Goal: Task Accomplishment & Management: Complete application form

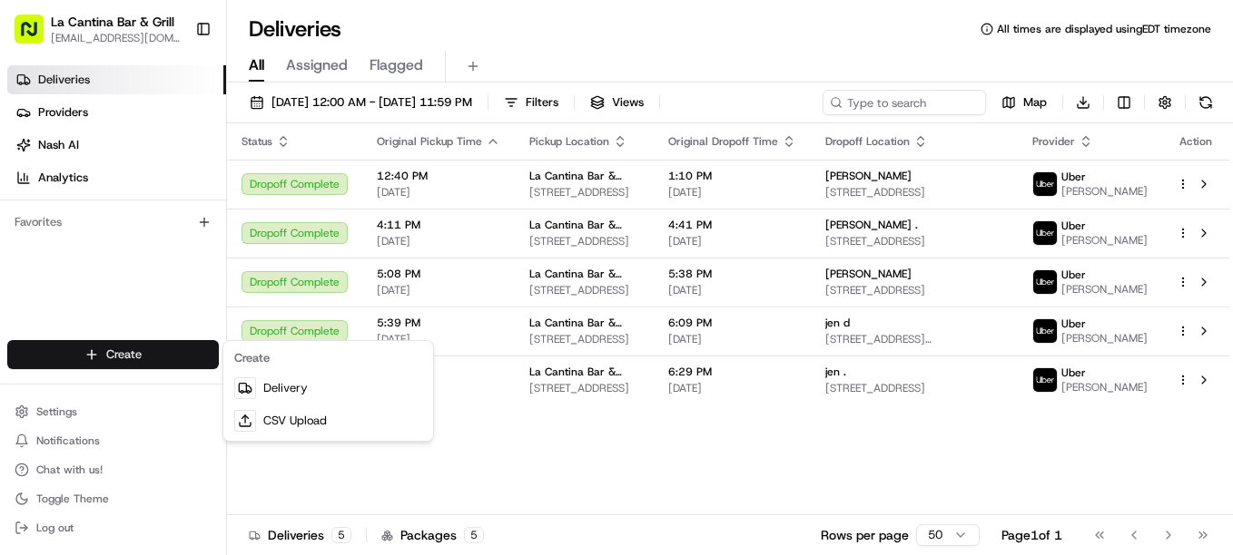
click at [275, 387] on link "Delivery" at bounding box center [328, 388] width 202 height 33
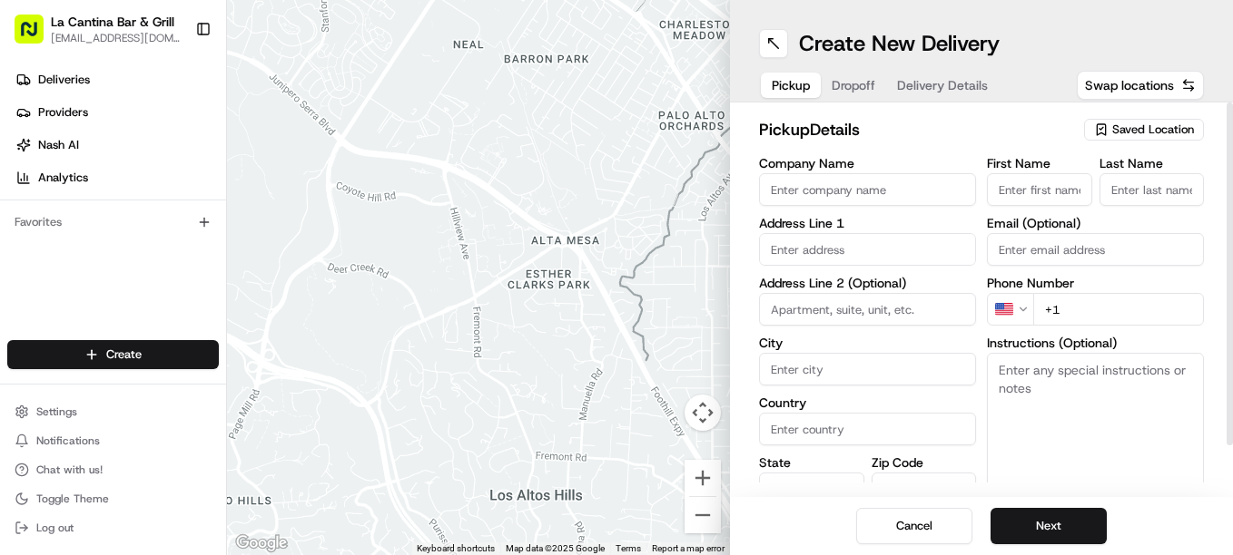
click at [1126, 128] on span "Saved Location" at bounding box center [1153, 130] width 82 height 16
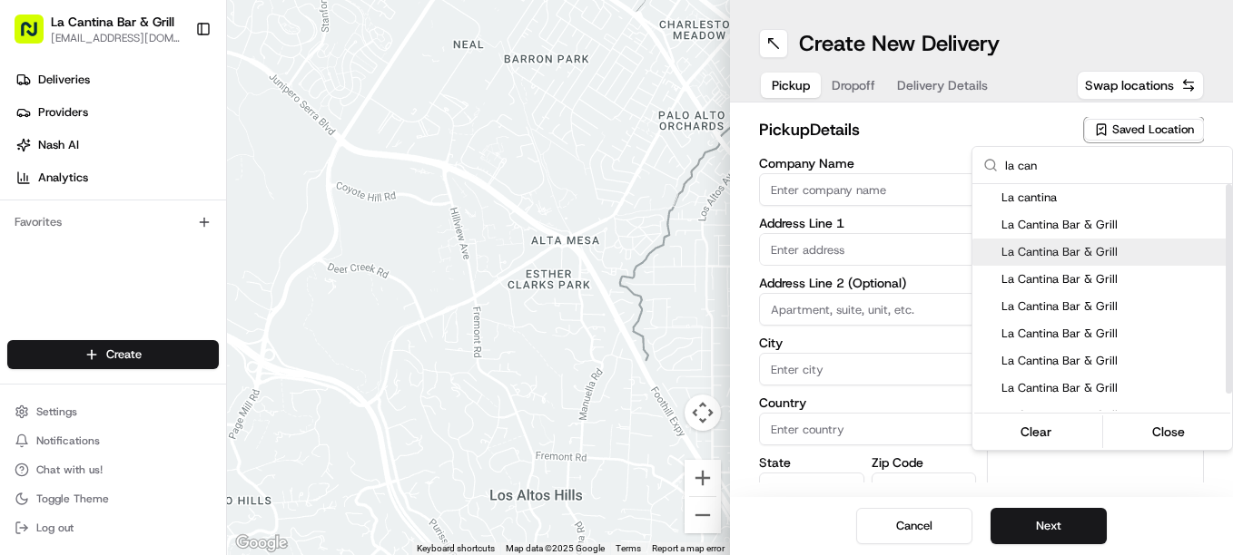
type input "la can"
click at [1149, 262] on div "La Cantina Bar & Grill" at bounding box center [1102, 252] width 260 height 27
type input "La Cantina Bar & Grill"
type input "[STREET_ADDRESS]"
type input "Plainfield"
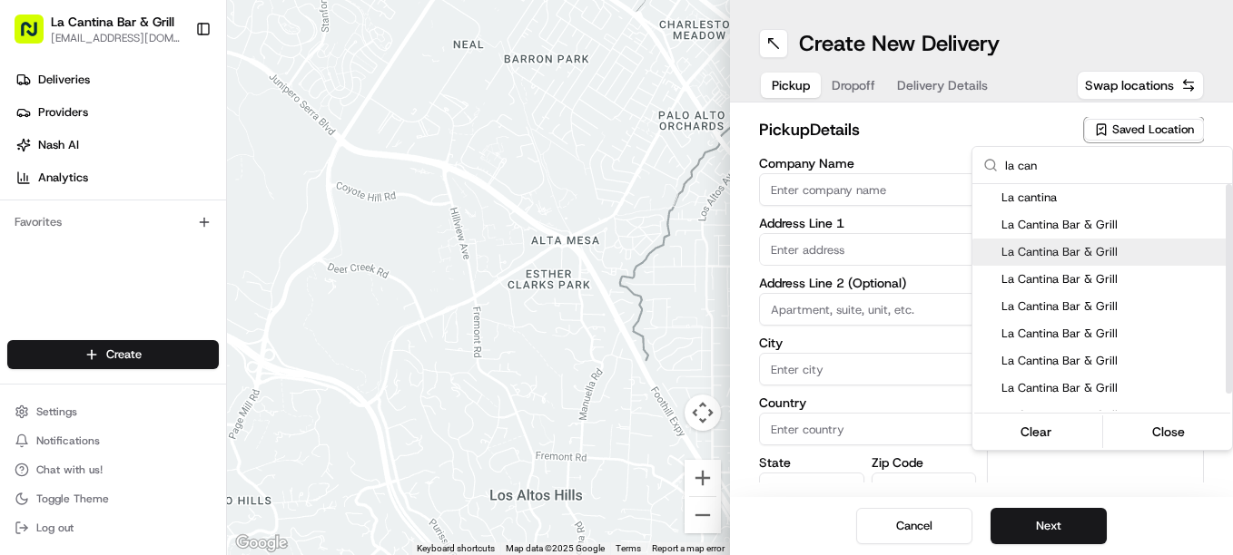
type input "US"
type input "CT"
type input "06374"
type input "[PERSON_NAME]"
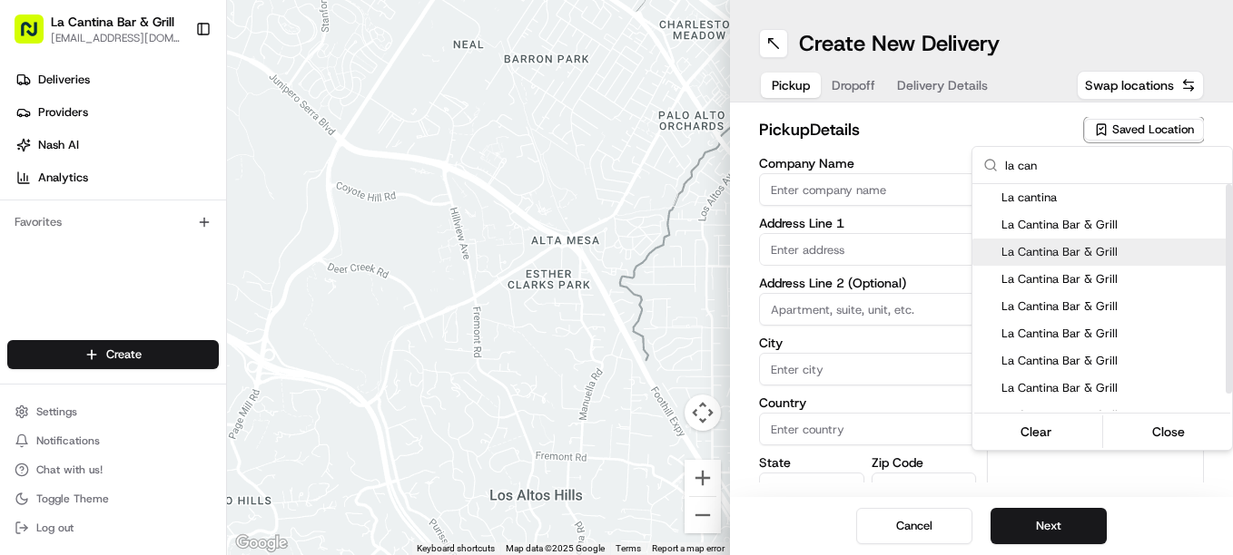
type input "[PHONE_NUMBER]"
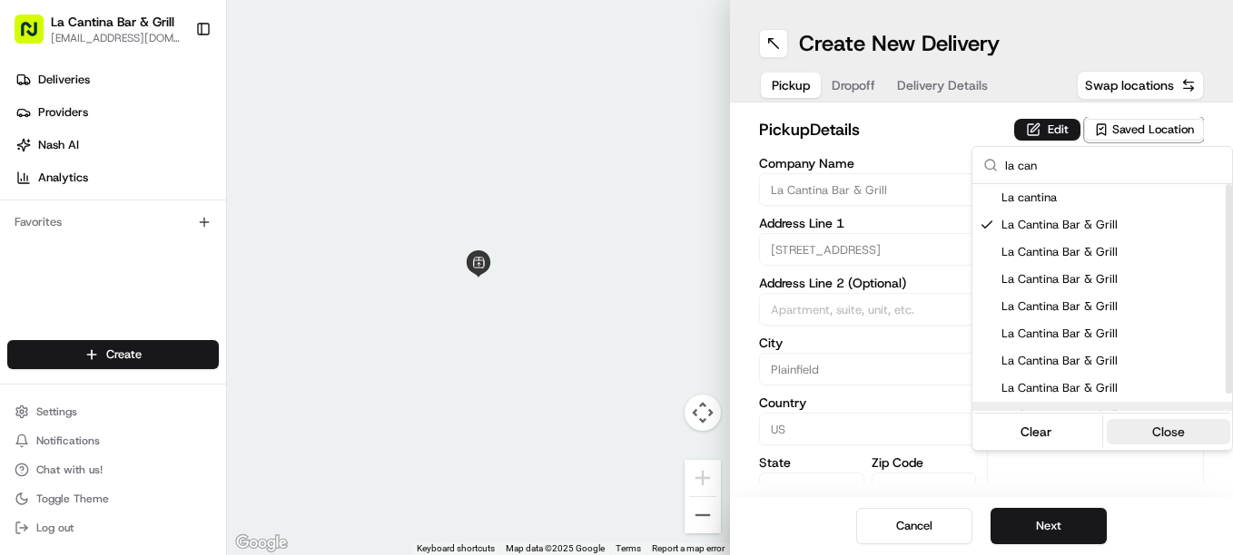
click at [1177, 420] on button "Close" at bounding box center [1168, 431] width 124 height 25
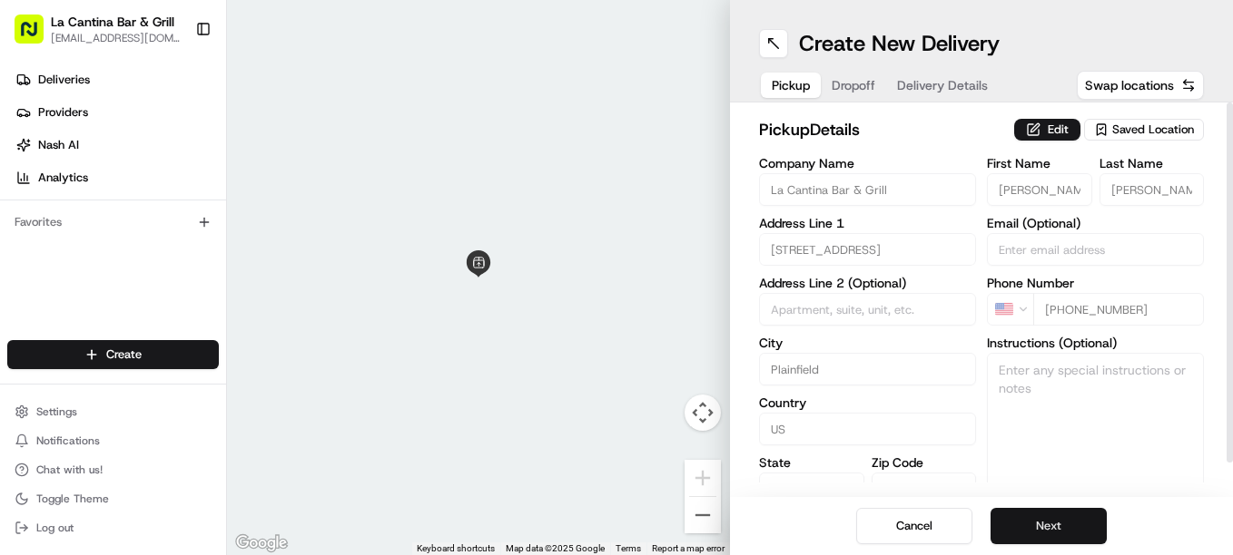
click at [1085, 535] on button "Next" at bounding box center [1048, 526] width 116 height 36
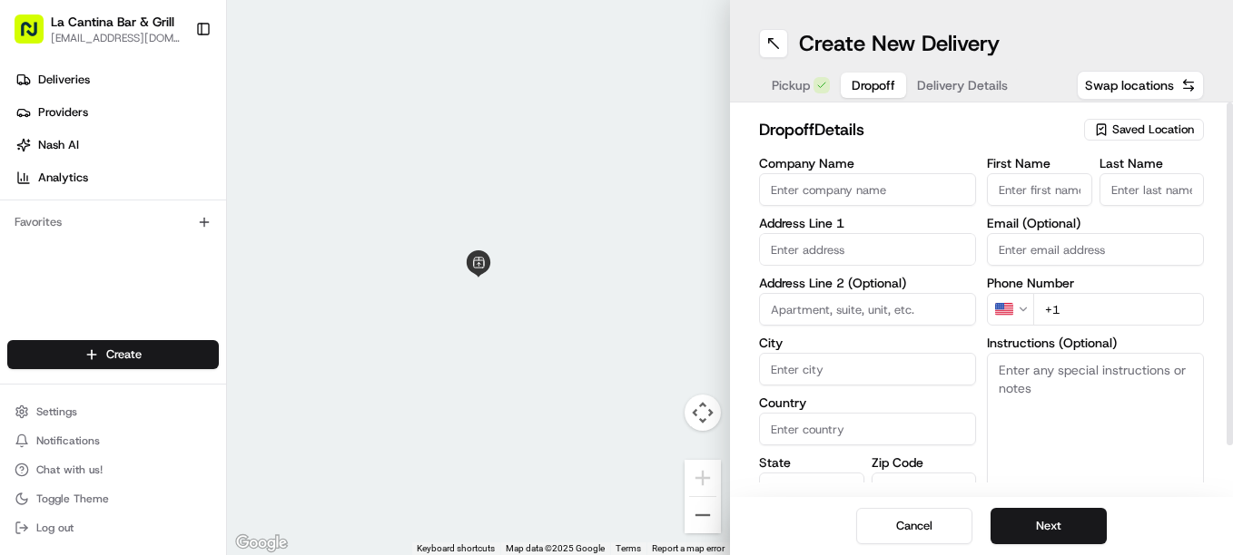
click at [1011, 192] on input "First Name" at bounding box center [1039, 189] width 105 height 33
type input "e"
type input "Rose"
type input "[STREET_ADDRESS]"
type input "Killingly"
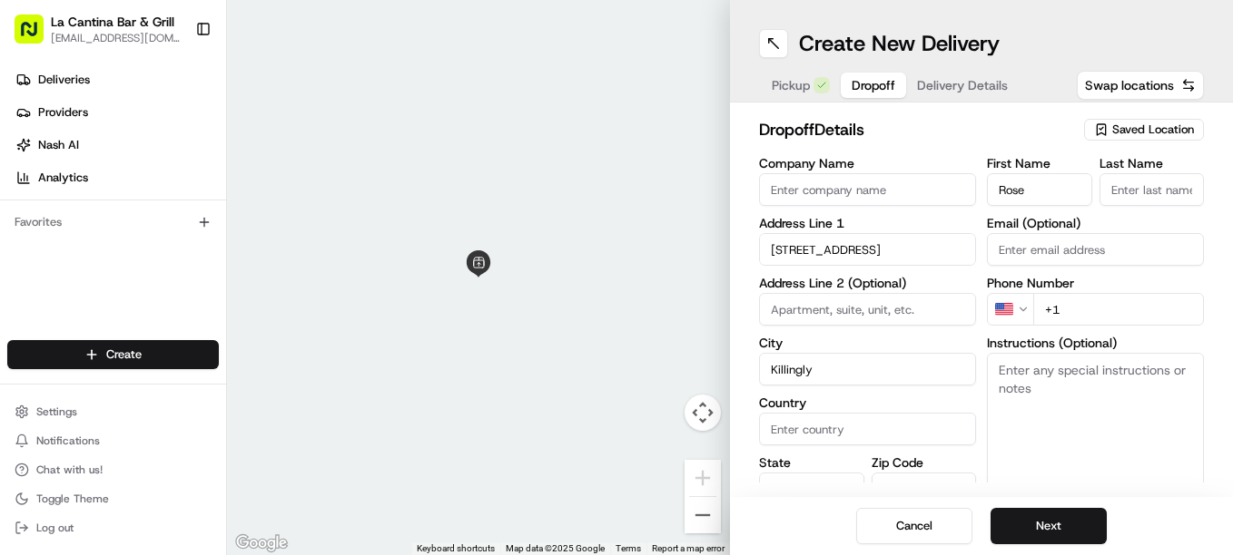
type input "[GEOGRAPHIC_DATA]"
type input "CT"
type input "06239"
type input "[PERSON_NAME]"
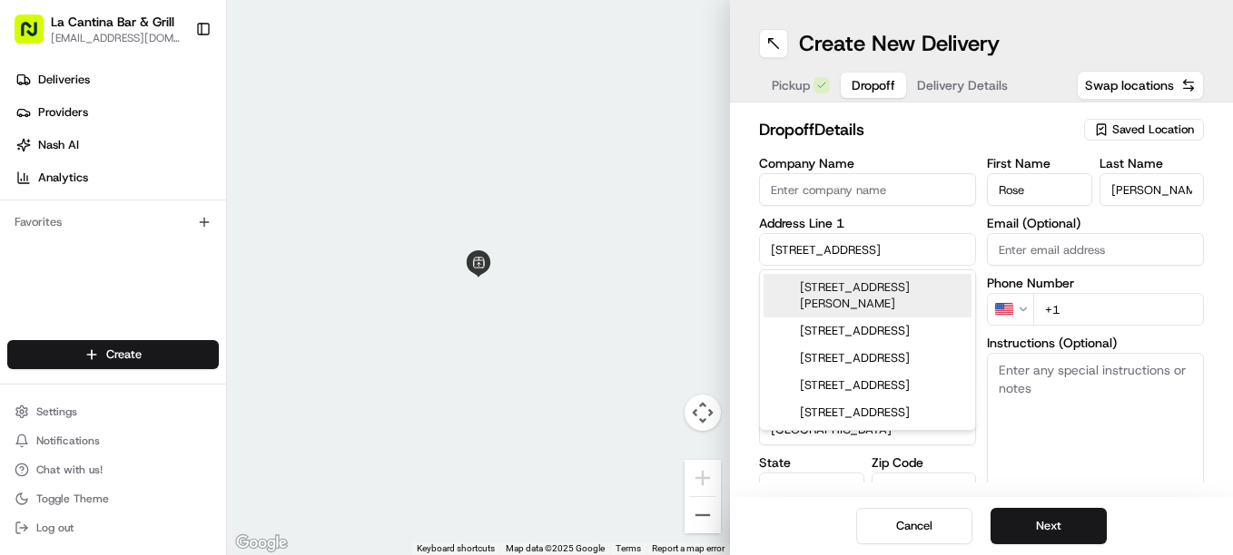
click at [940, 286] on div "[STREET_ADDRESS][PERSON_NAME]" at bounding box center [867, 296] width 208 height 44
type input "[STREET_ADDRESS]"
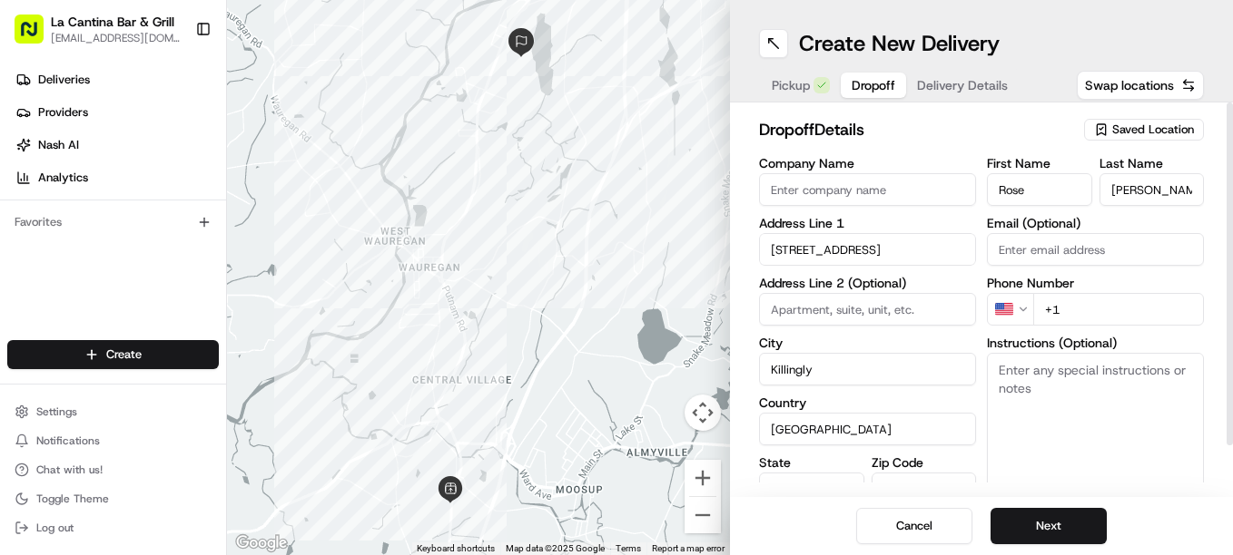
click at [1088, 323] on input "+1" at bounding box center [1118, 309] width 171 height 33
type input "[PHONE_NUMBER]"
click at [1060, 383] on textarea "Instructions (Optional)" at bounding box center [1095, 421] width 217 height 136
type textarea "leave food at door and knock please"
click at [1034, 532] on button "Next" at bounding box center [1048, 526] width 116 height 36
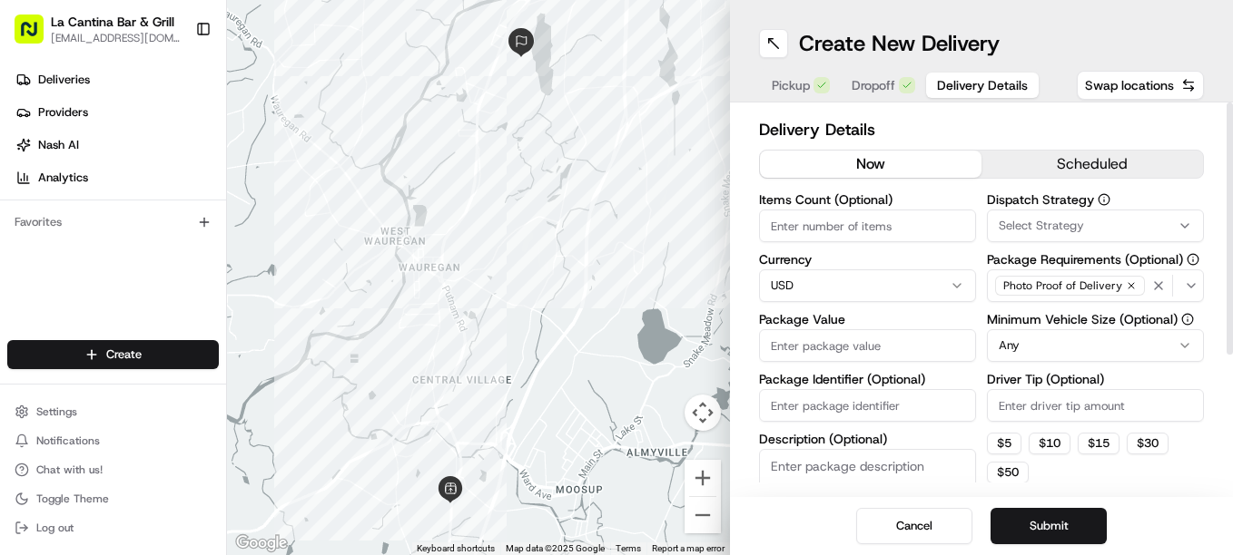
click at [1065, 405] on input "Driver Tip (Optional)" at bounding box center [1095, 405] width 217 height 33
type input "6.00"
click at [883, 349] on input "Package Value" at bounding box center [867, 345] width 217 height 33
type input "44.14"
click at [1036, 525] on button "Submit" at bounding box center [1048, 526] width 116 height 36
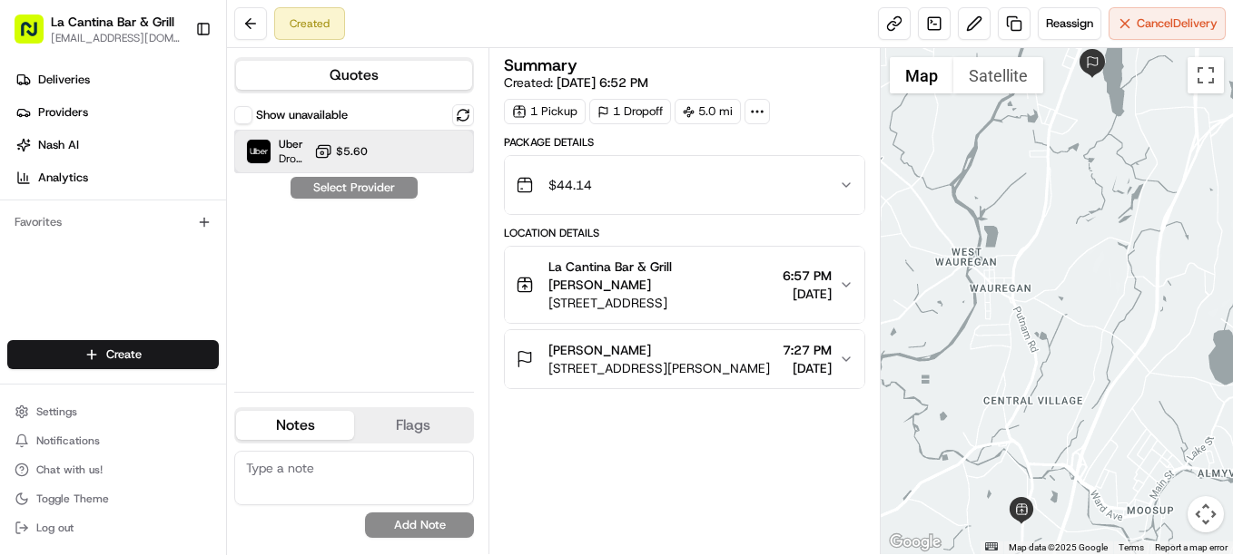
click at [388, 152] on div "Uber Dropoff ETA 41 minutes $5.60" at bounding box center [354, 152] width 240 height 44
click at [384, 188] on button "Assign Provider" at bounding box center [354, 188] width 129 height 22
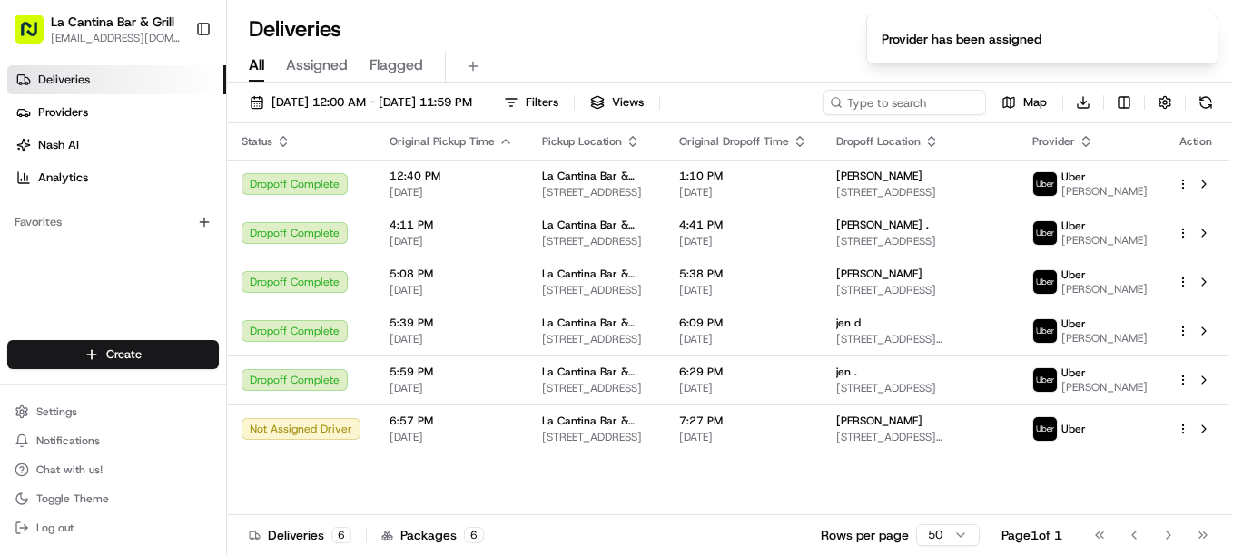
click at [485, 492] on div "Status Original Pickup Time Pickup Location Original Dropoff Time Dropoff Locat…" at bounding box center [728, 319] width 1002 height 392
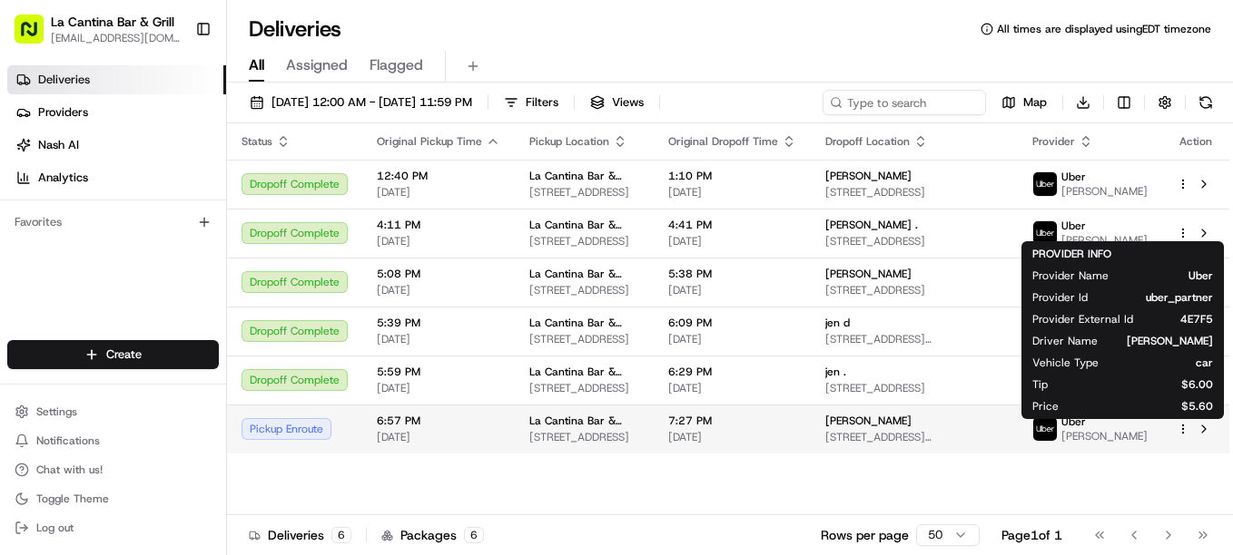
click at [1056, 441] on img at bounding box center [1045, 429] width 24 height 24
